Goal: Task Accomplishment & Management: Manage account settings

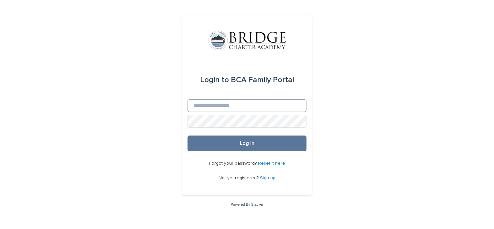
click at [222, 110] on input "Email" at bounding box center [247, 105] width 119 height 13
click at [222, 110] on input "**" at bounding box center [247, 105] width 119 height 13
type input "**********"
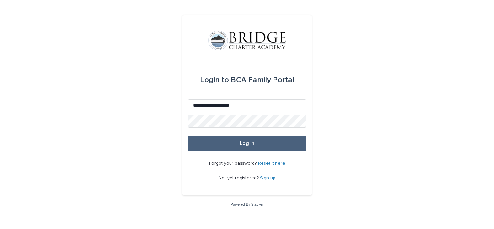
click at [241, 143] on span "Log in" at bounding box center [247, 143] width 15 height 5
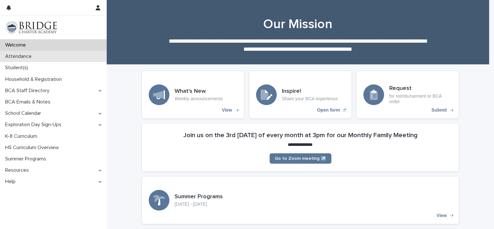
click at [44, 55] on div "Attendance" at bounding box center [53, 56] width 107 height 11
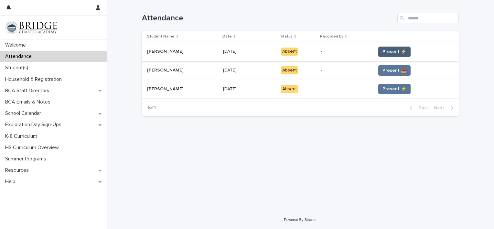
click at [382, 52] on span "Present ⚡" at bounding box center [394, 51] width 24 height 6
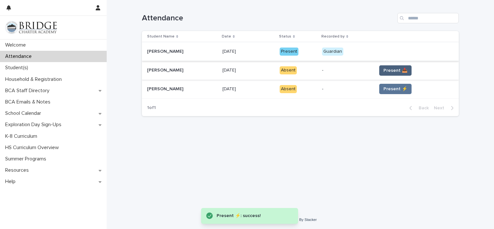
click at [384, 69] on span "Present 📥" at bounding box center [395, 70] width 24 height 6
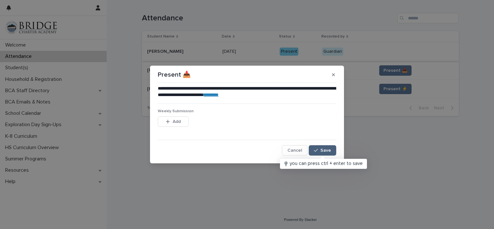
click at [322, 147] on button "Save" at bounding box center [322, 150] width 27 height 10
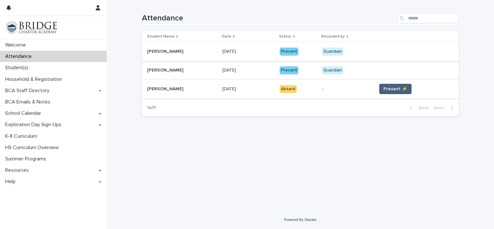
click at [383, 87] on span "Present ⚡" at bounding box center [395, 89] width 24 height 6
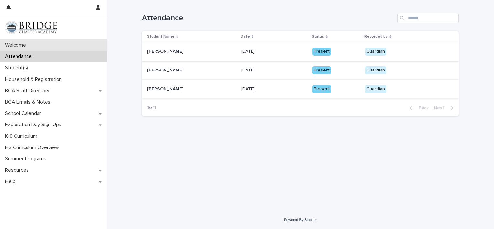
click at [51, 43] on div "Welcome" at bounding box center [53, 44] width 107 height 11
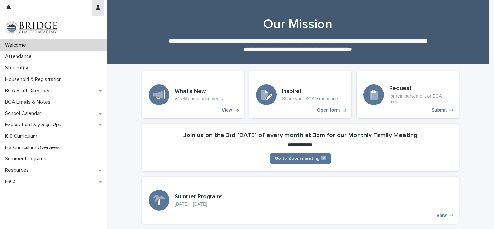
click at [99, 7] on icon "button" at bounding box center [98, 7] width 5 height 5
click at [75, 27] on p "Log Out" at bounding box center [79, 27] width 41 height 11
